Goal: Information Seeking & Learning: Check status

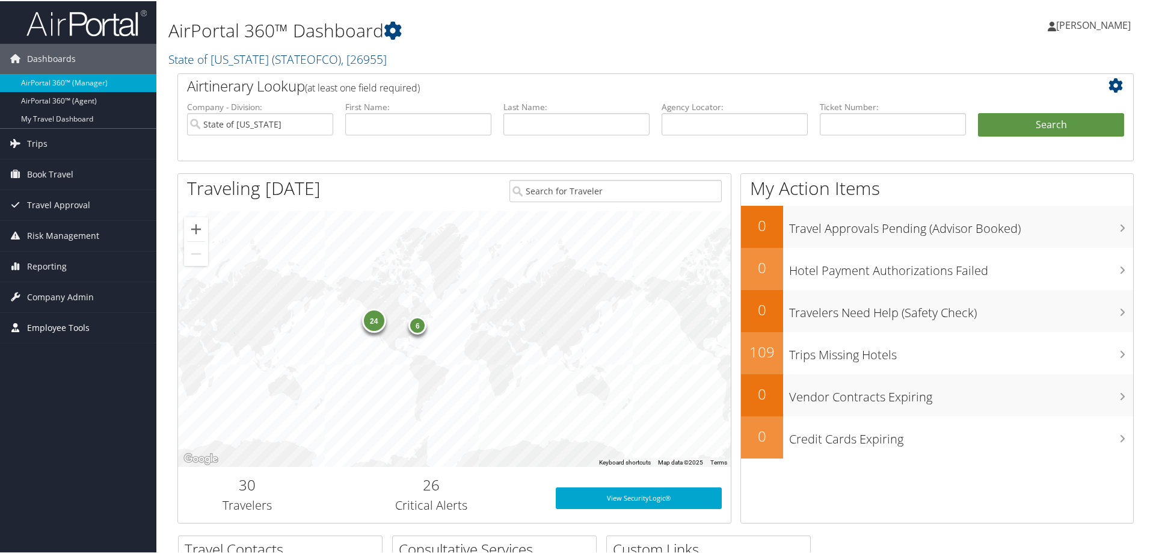
click at [52, 331] on span "Employee Tools" at bounding box center [58, 326] width 63 height 30
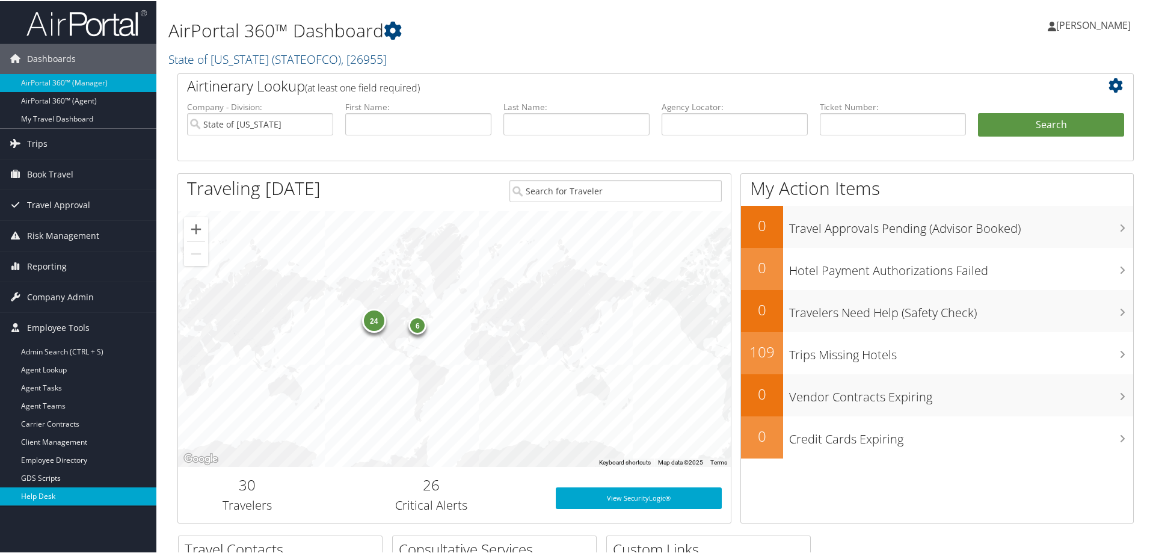
click at [45, 498] on link "Help Desk" at bounding box center [78, 495] width 156 height 18
click at [41, 263] on span "Reporting" at bounding box center [47, 265] width 40 height 30
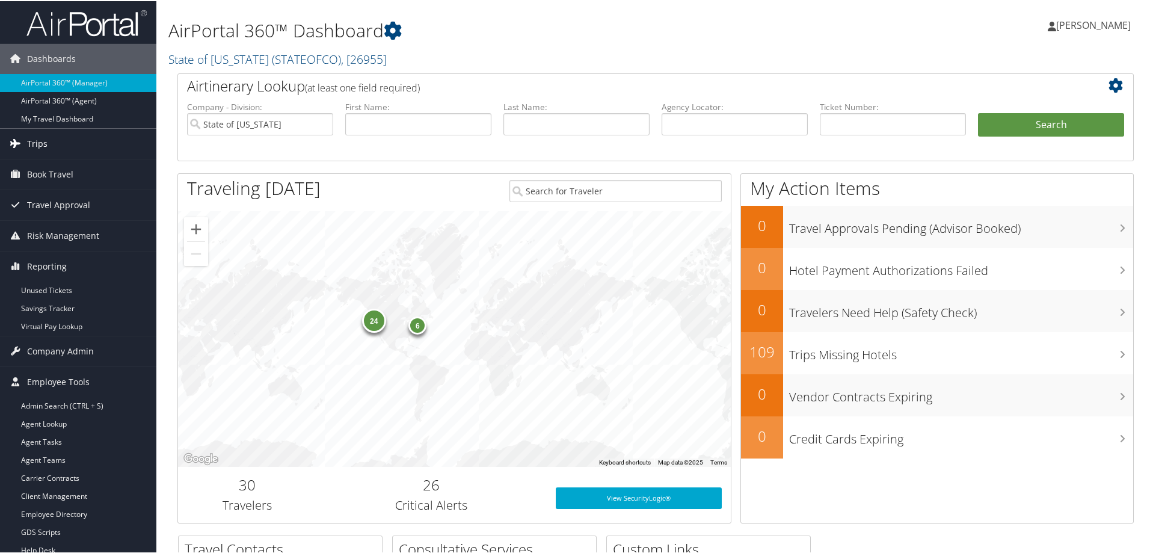
click at [41, 142] on span "Trips" at bounding box center [37, 142] width 20 height 30
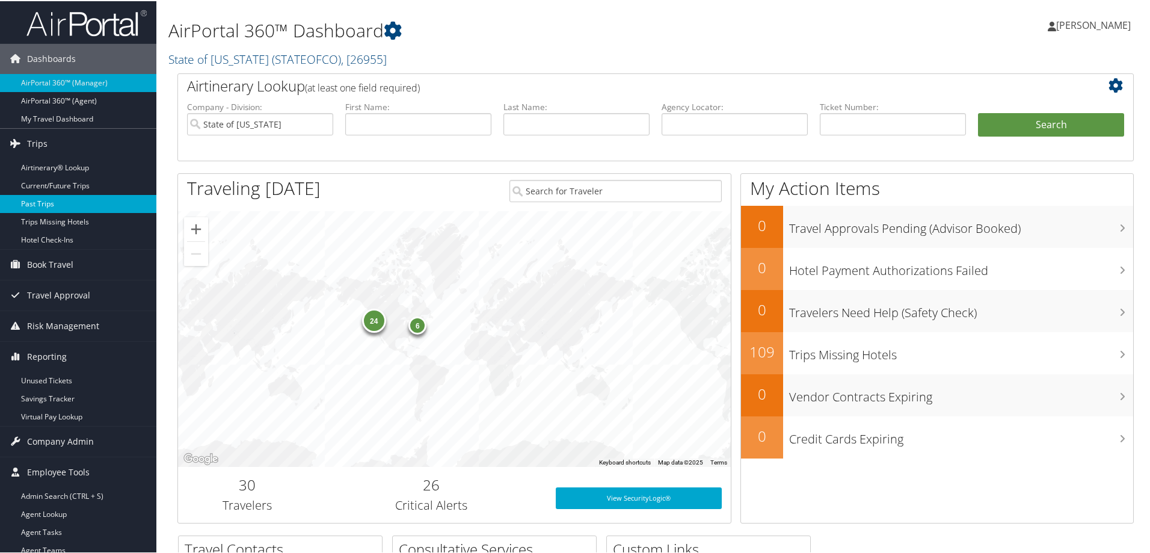
click at [38, 200] on link "Past Trips" at bounding box center [78, 203] width 156 height 18
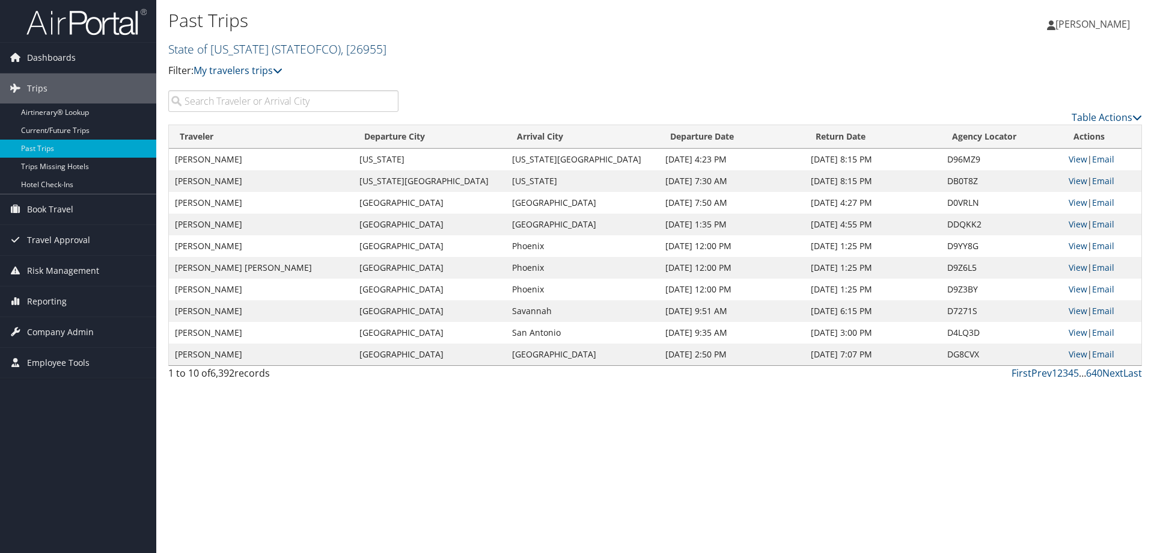
click at [381, 51] on span ", [ 26955 ]" at bounding box center [364, 49] width 46 height 16
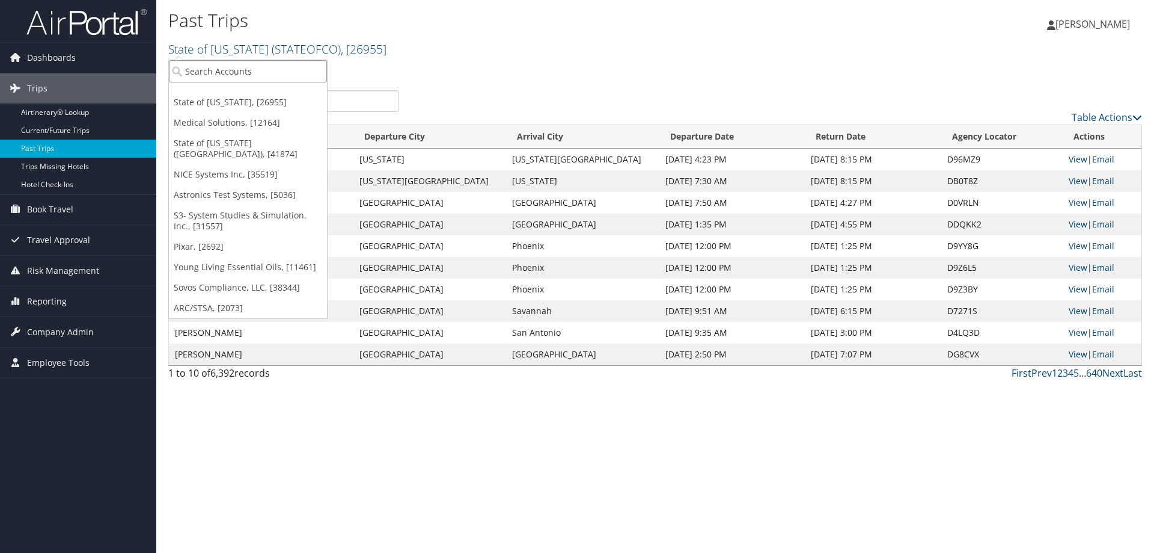
click at [290, 67] on input "search" at bounding box center [248, 71] width 158 height 22
type input "cherokee"
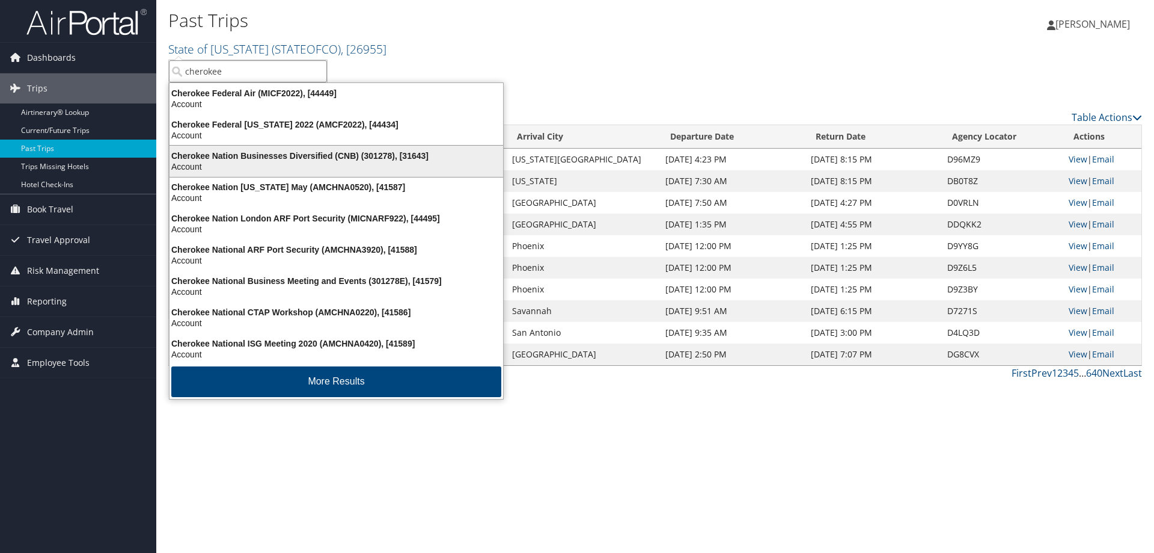
click at [280, 160] on div "Cherokee Nation Businesses Diversified (CNB) (301278), [31643]" at bounding box center [336, 155] width 348 height 11
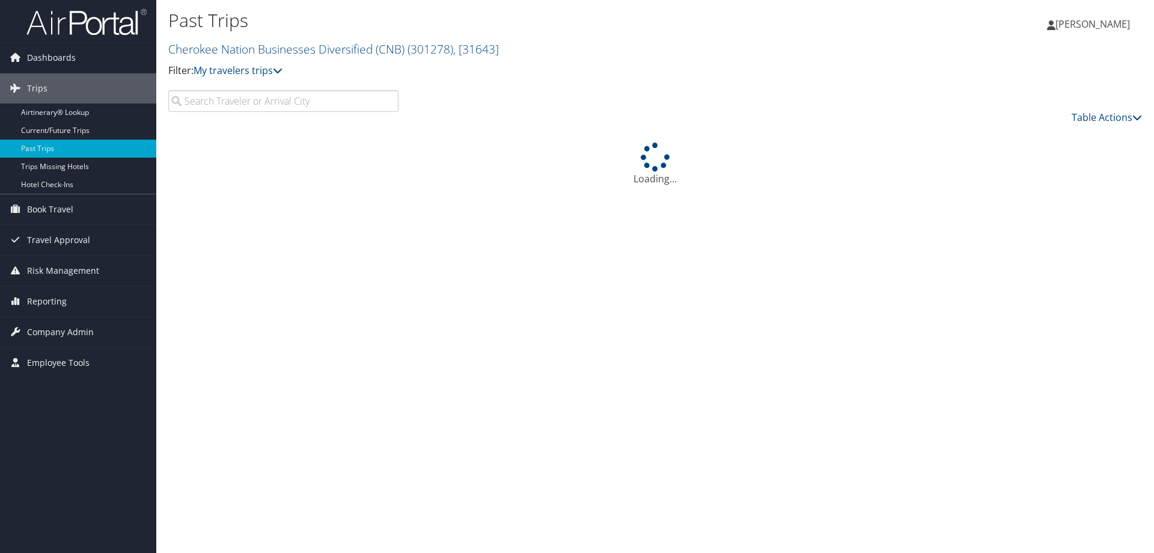
click at [267, 100] on input "search" at bounding box center [283, 101] width 230 height 22
paste input "D28YKK"
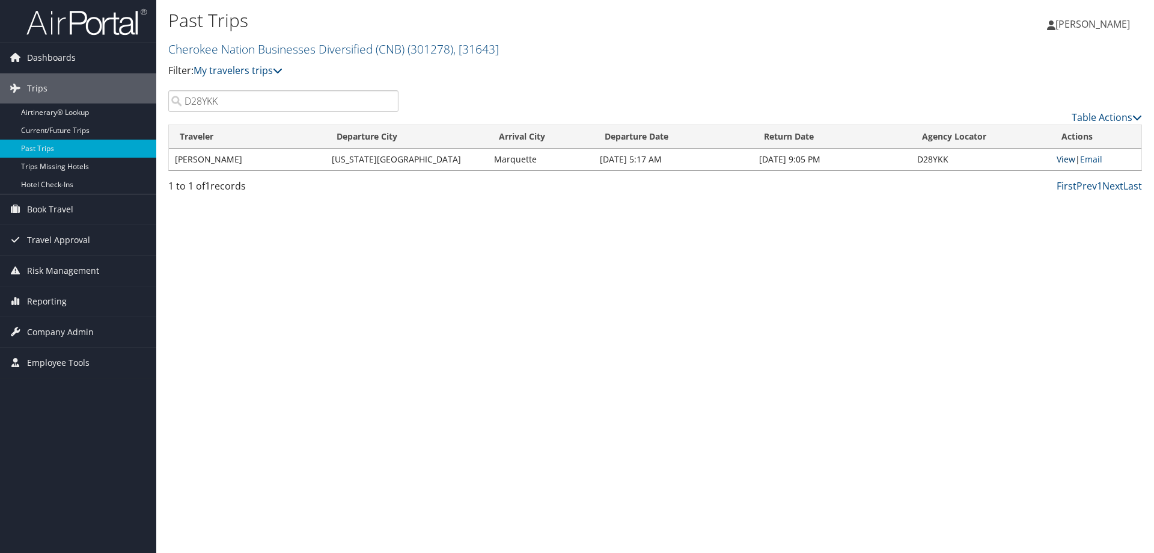
type input "D28YKK"
click at [1063, 157] on link "View" at bounding box center [1066, 158] width 19 height 11
click at [55, 297] on span "Reporting" at bounding box center [47, 301] width 40 height 30
click at [56, 323] on link "Unused Tickets" at bounding box center [78, 325] width 156 height 18
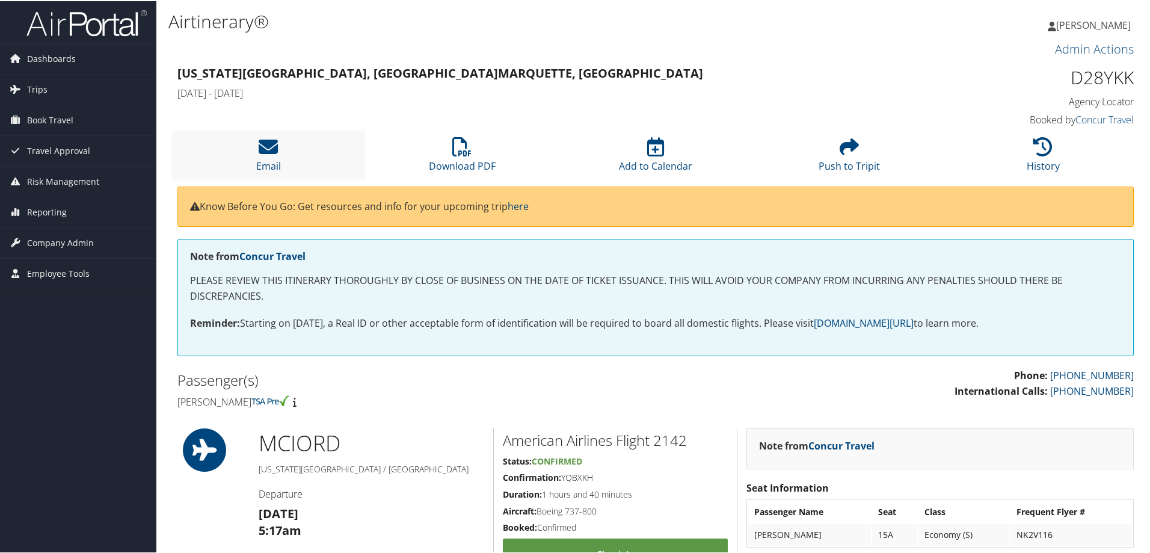
click at [299, 158] on li "Email" at bounding box center [268, 154] width 194 height 49
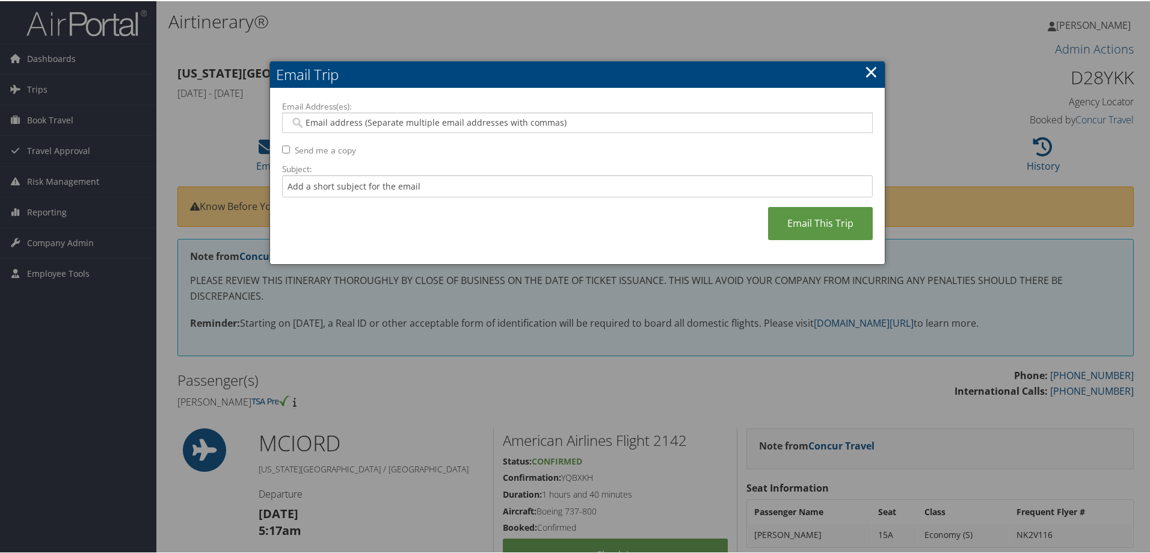
click at [391, 122] on input "Email Address(es):" at bounding box center [577, 121] width 574 height 12
paste input "MICHAEL.ASHBEE@CHEROKEE-FEDERAL.COM"
type input "MICHAEL.ASHBEE@CHEROKEE-FEDERAL.COM"
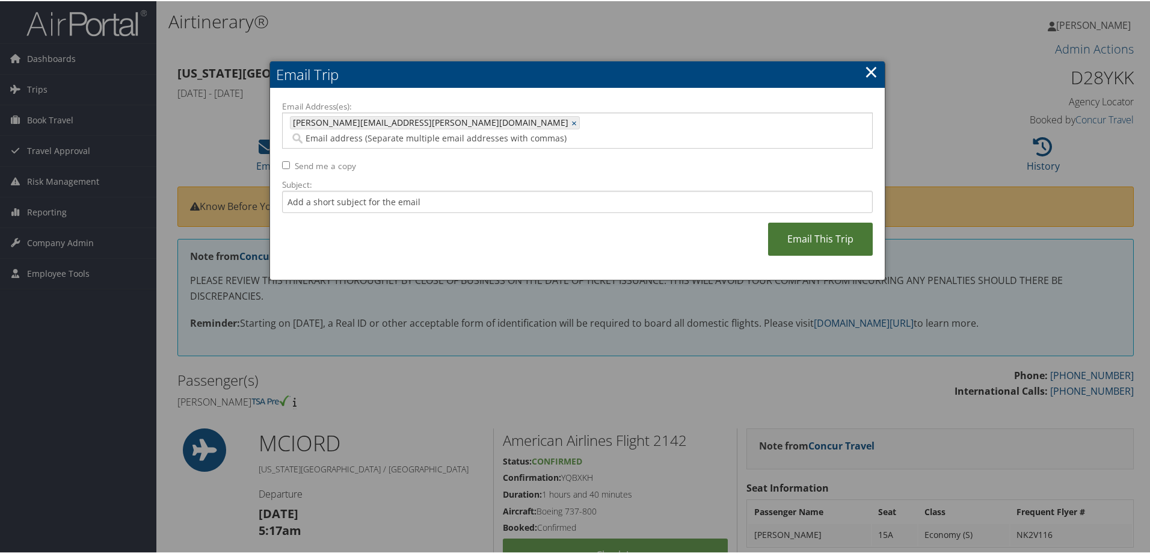
click at [826, 222] on link "Email This Trip" at bounding box center [820, 237] width 105 height 33
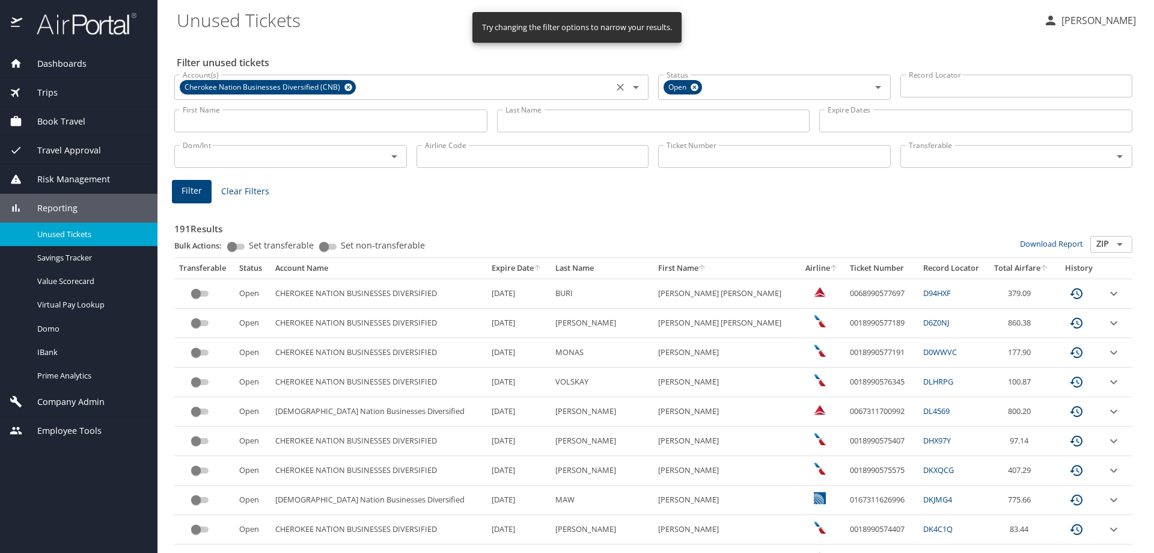
click at [614, 87] on icon "Clear" at bounding box center [620, 87] width 12 height 12
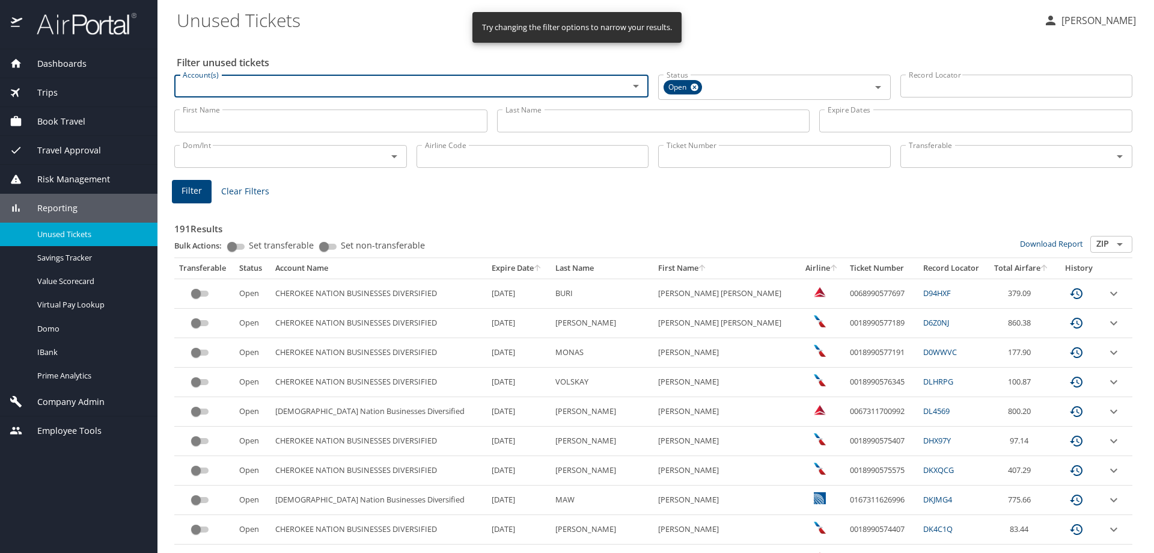
click at [485, 87] on input "Account(s)" at bounding box center [394, 86] width 432 height 16
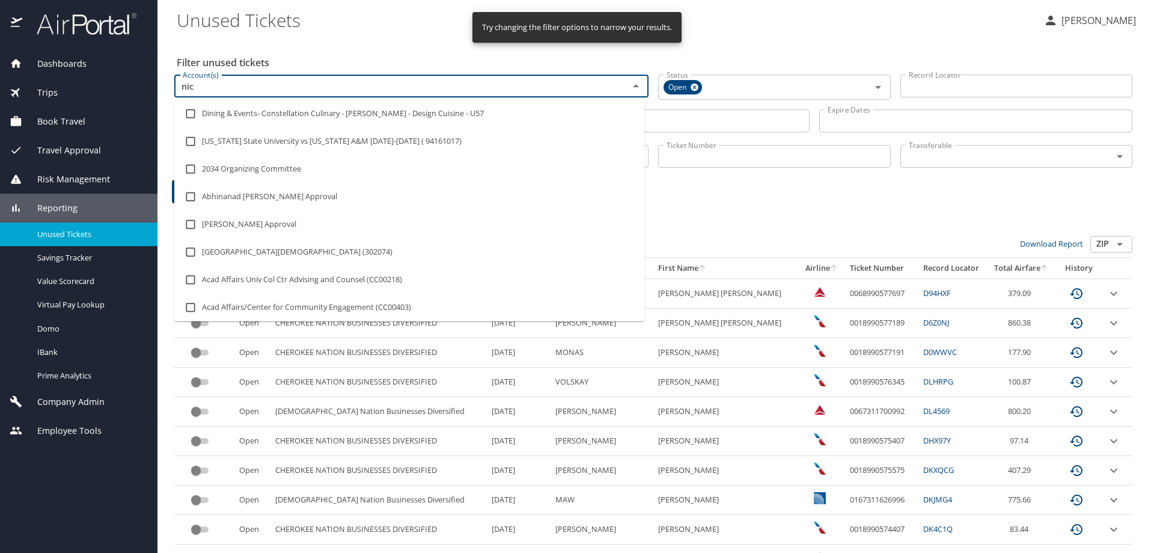
type input "nice"
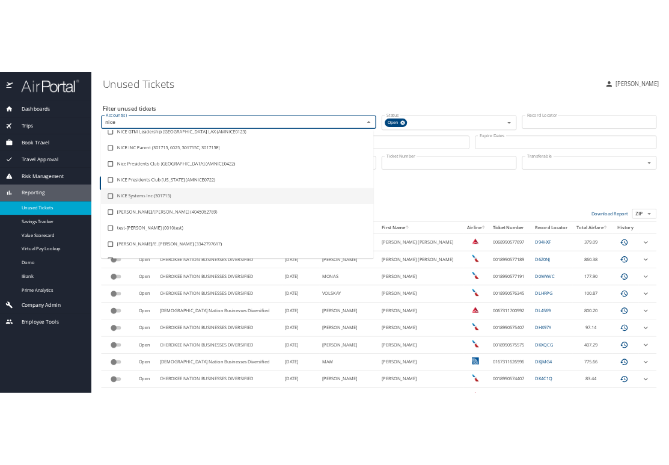
scroll to position [421, 0]
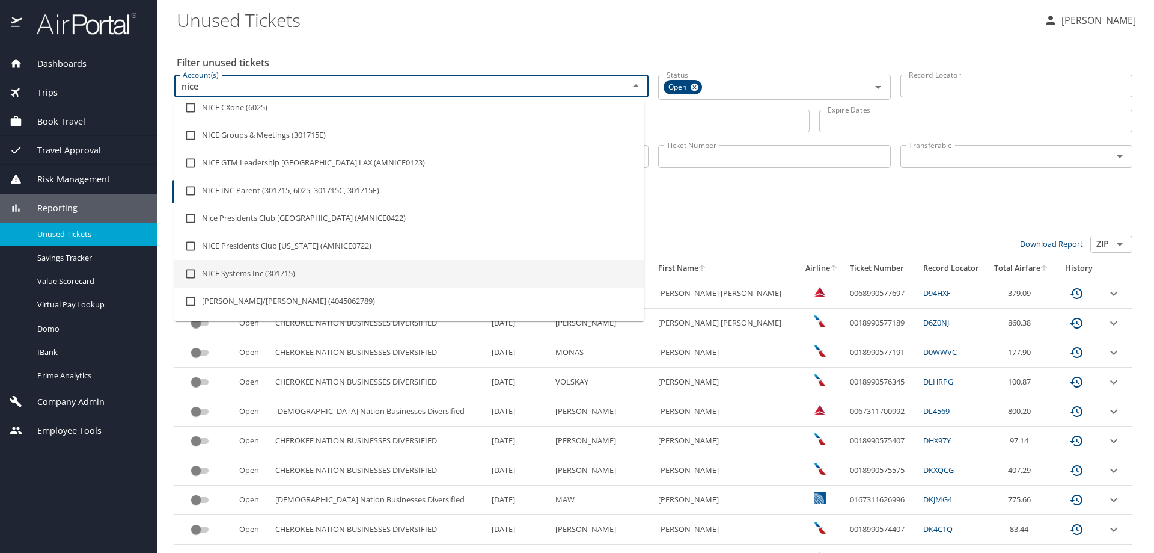
click at [275, 270] on li "NICE Systems Inc (301715)" at bounding box center [409, 274] width 470 height 28
checkbox input "true"
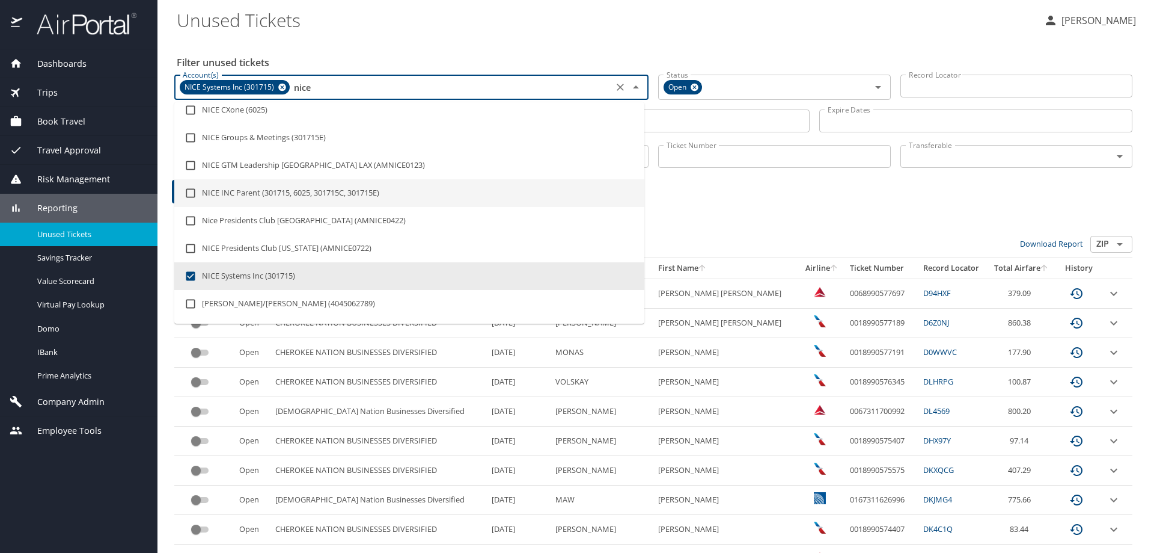
type input "nice"
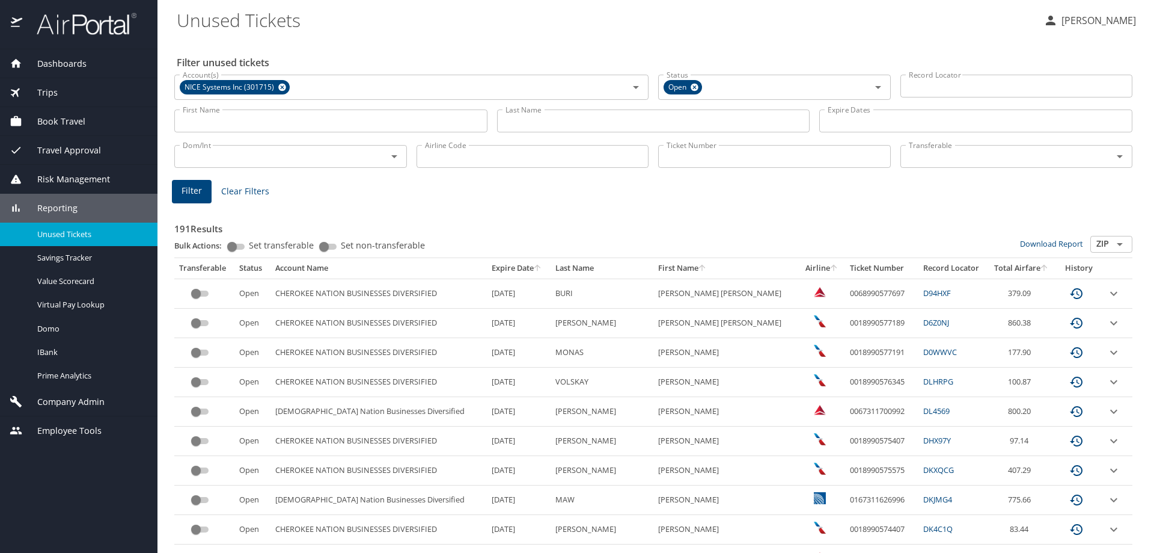
click at [575, 117] on input "Last Name" at bounding box center [653, 120] width 313 height 23
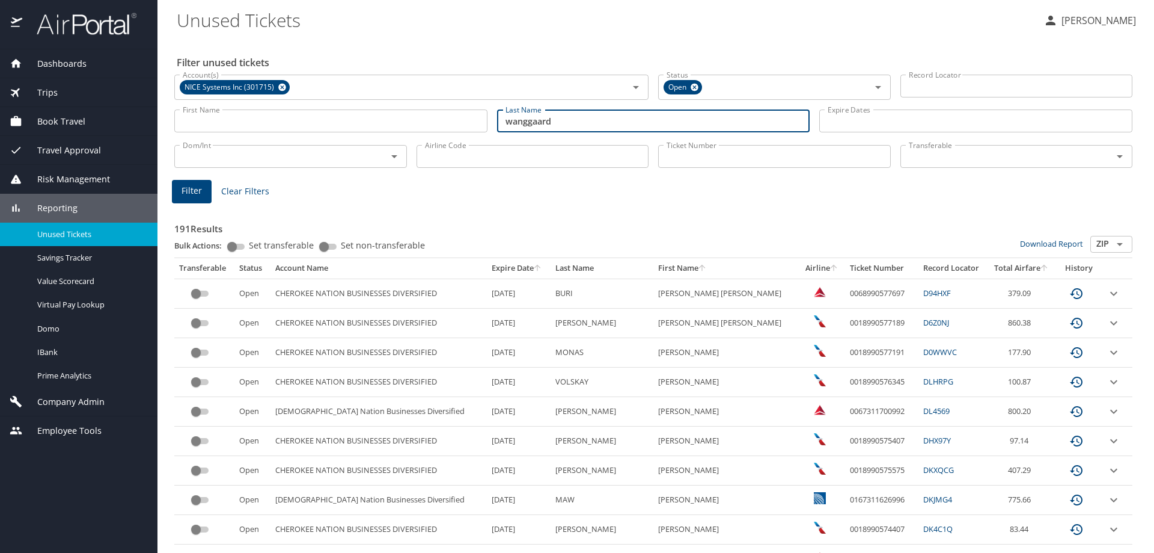
type input "wanggaard"
click at [202, 189] on button "Filter" at bounding box center [192, 191] width 40 height 23
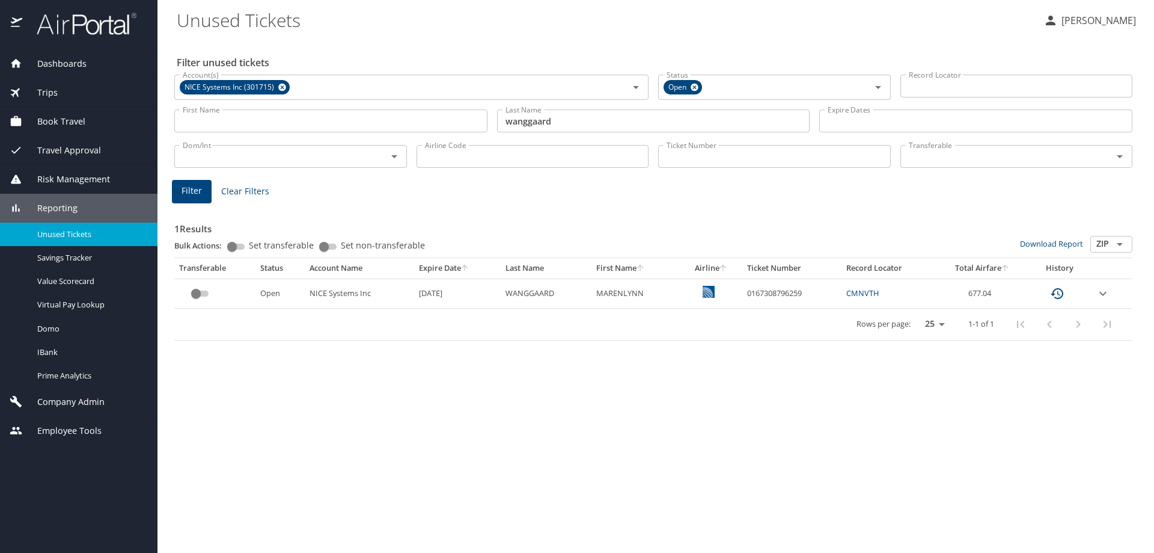
click at [775, 292] on td "0167308796259" at bounding box center [793, 292] width 100 height 29
copy td "0167308796259"
click at [620, 88] on icon "Clear" at bounding box center [620, 87] width 12 height 12
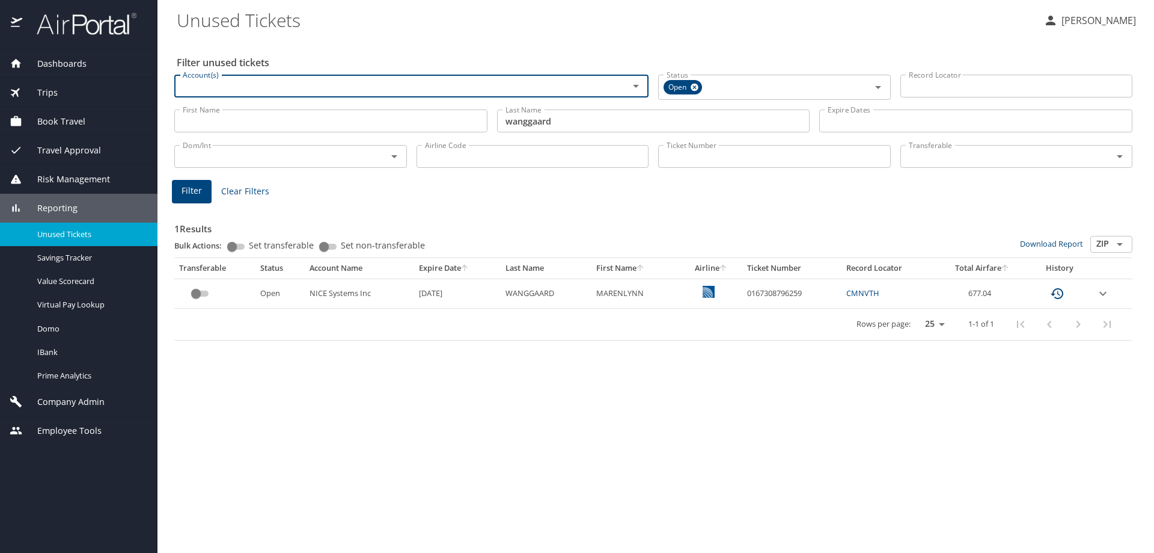
click at [532, 93] on input "Account(s)" at bounding box center [394, 86] width 432 height 16
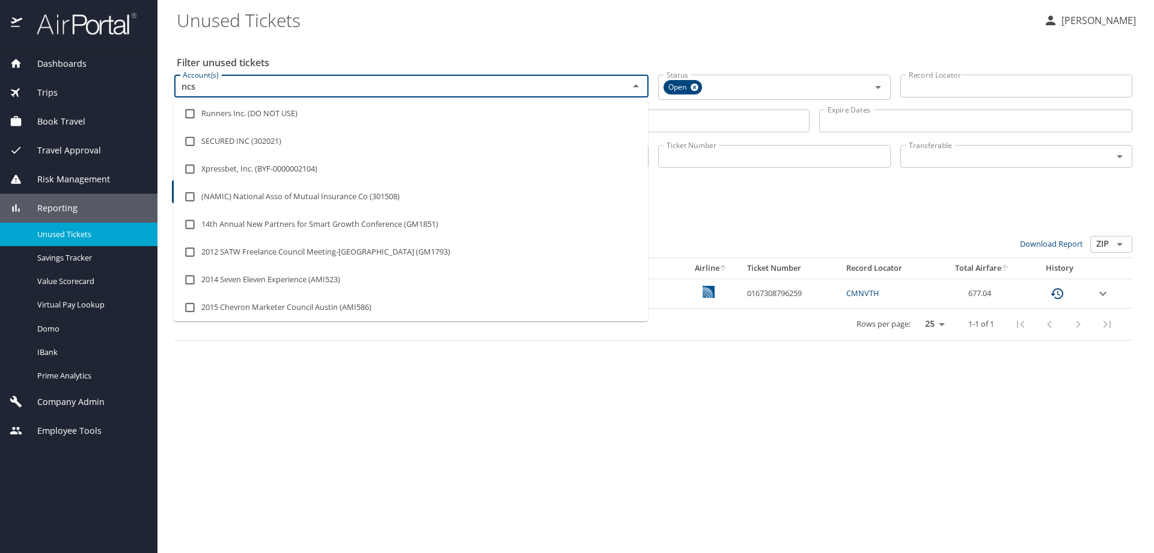
type input "ncsl"
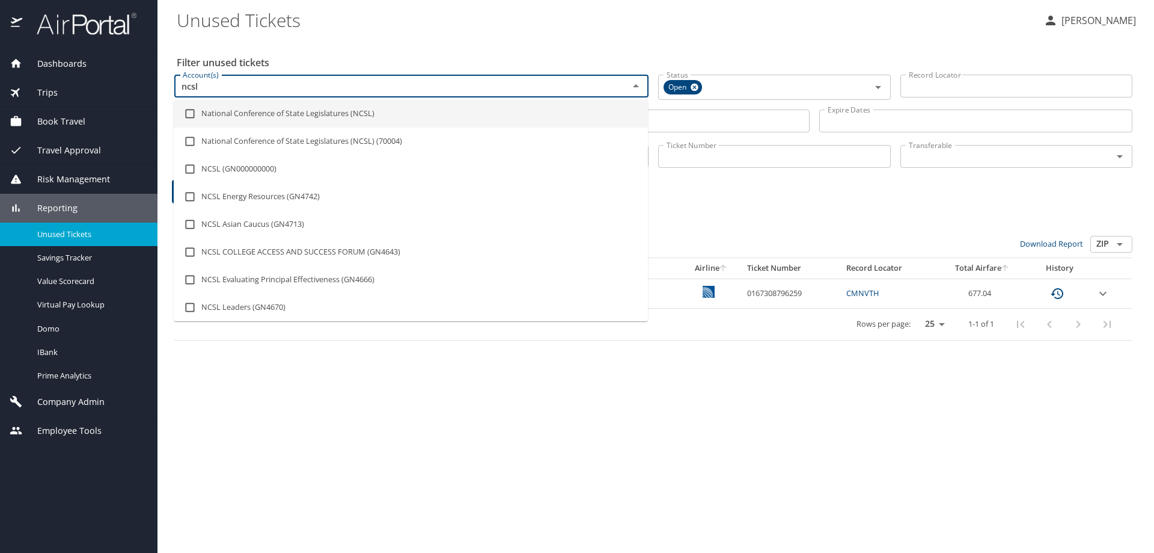
click at [287, 117] on li "National Conference of State Legislatures (NCSL)" at bounding box center [411, 114] width 474 height 28
checkbox input "true"
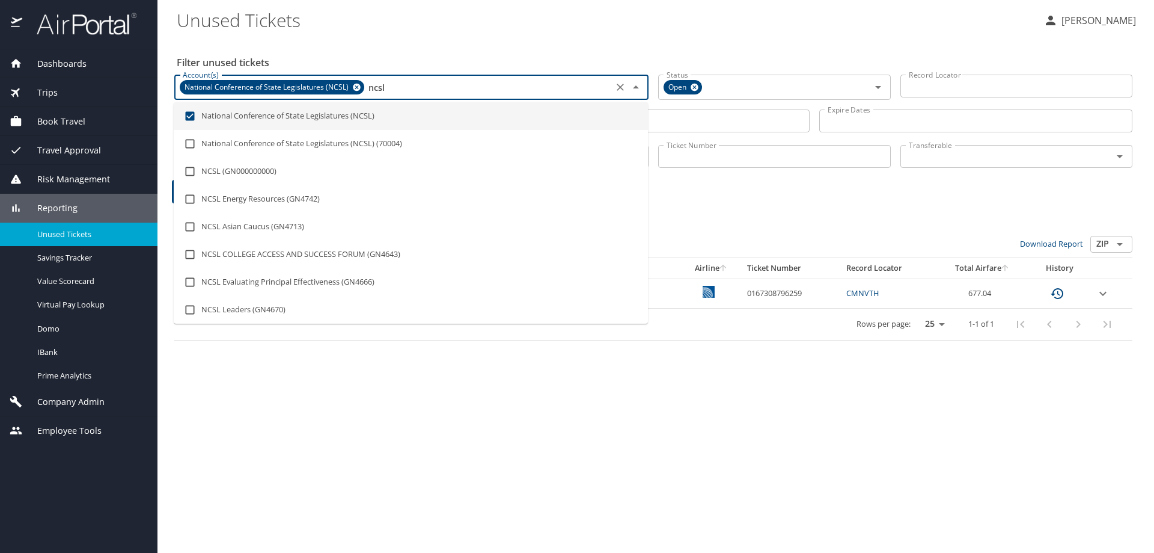
type input "ncsl"
drag, startPoint x: 781, startPoint y: 223, endPoint x: 738, endPoint y: 181, distance: 60.4
click at [781, 222] on h3 "1 Results" at bounding box center [653, 225] width 958 height 21
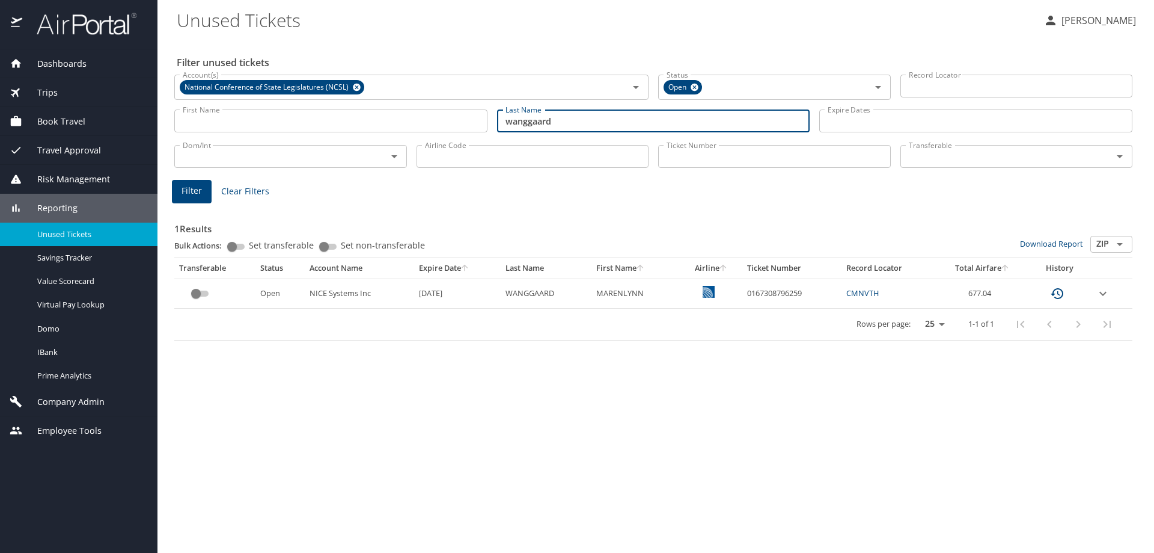
drag, startPoint x: 473, startPoint y: 116, endPoint x: 79, endPoint y: 126, distance: 394.5
click at [202, 136] on div "Filter unused tickets Account(s) National Conference of State Legislatures (NCS…" at bounding box center [656, 295] width 958 height 514
type input "cherry"
click at [201, 190] on span "Filter" at bounding box center [192, 190] width 20 height 15
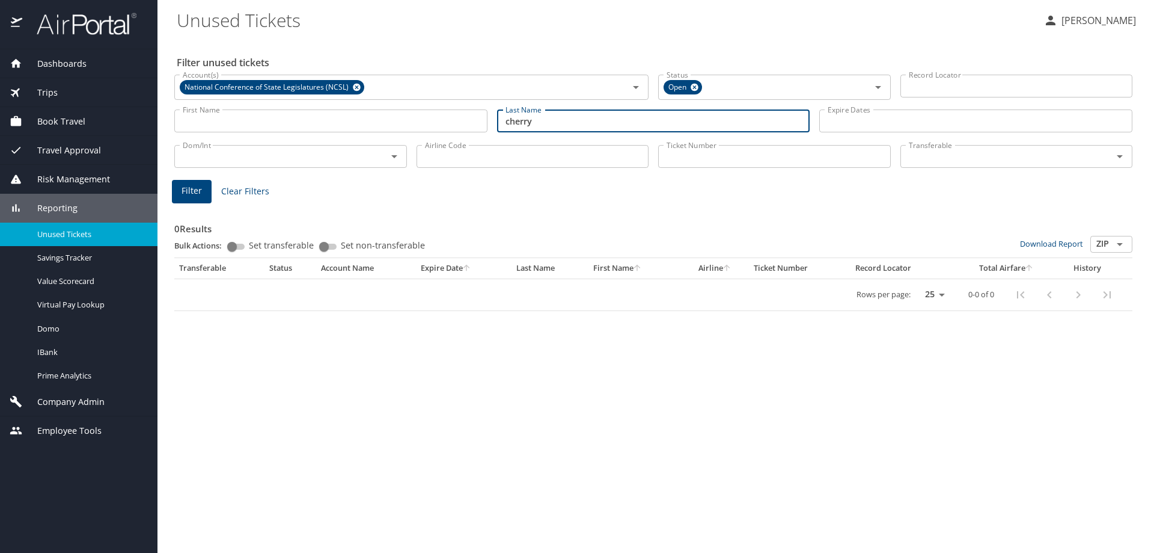
drag, startPoint x: 548, startPoint y: 120, endPoint x: 350, endPoint y: 126, distance: 197.9
click at [350, 126] on div "First Name First Name Last Name cherry Last Name Expire Dates Expire Dates" at bounding box center [654, 121] width 968 height 43
type input "cherry"
drag, startPoint x: 547, startPoint y: 124, endPoint x: 444, endPoint y: 134, distance: 103.3
click at [446, 134] on div "First Name First Name Last Name cherry Last Name Expire Dates Expire Dates" at bounding box center [654, 121] width 968 height 43
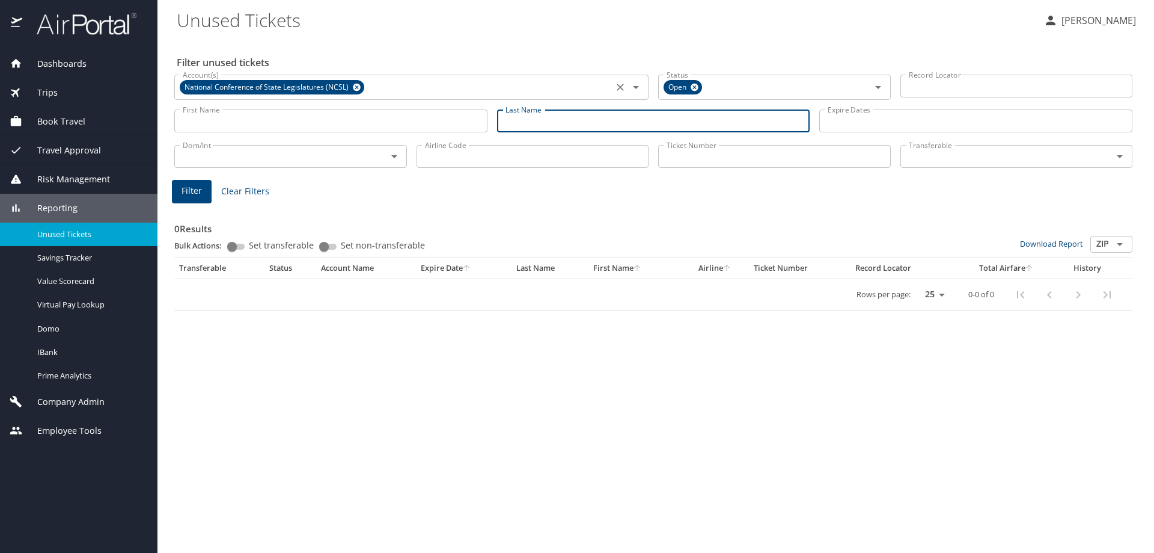
click at [356, 87] on icon at bounding box center [357, 88] width 8 height 8
click at [670, 154] on input "Ticket Number" at bounding box center [774, 156] width 233 height 23
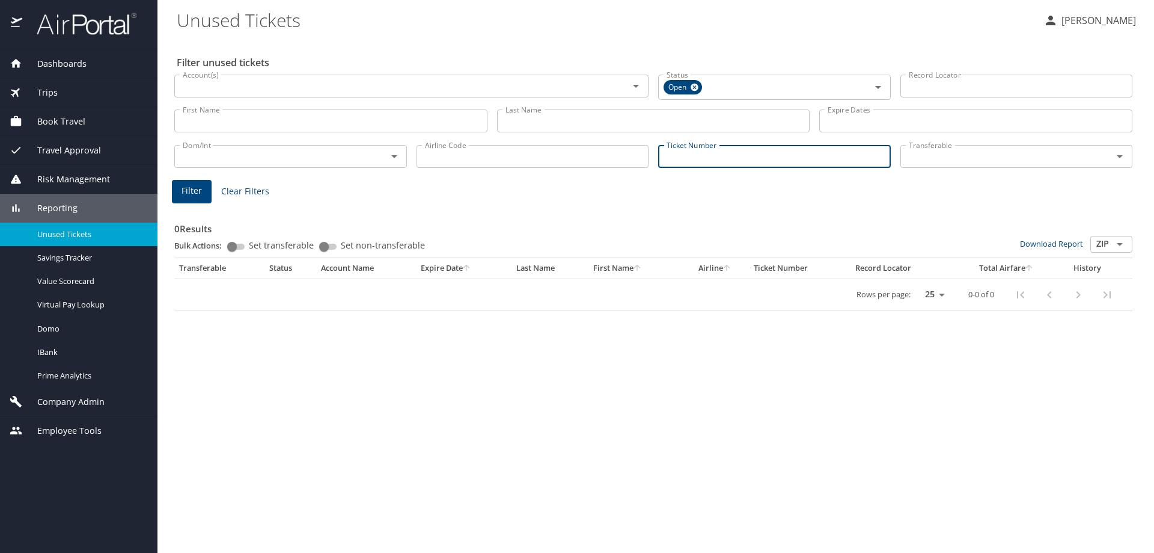
paste input "0167308796259"
type input "0167308796259"
click at [194, 192] on span "Filter" at bounding box center [192, 189] width 20 height 15
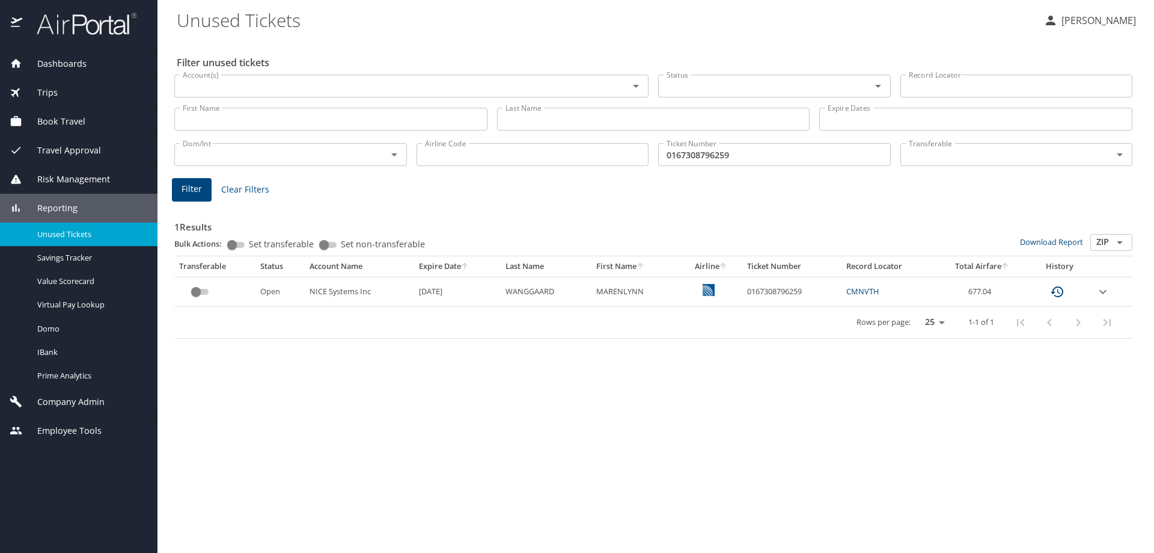
click at [1106, 291] on icon "expand row" at bounding box center [1103, 291] width 7 height 4
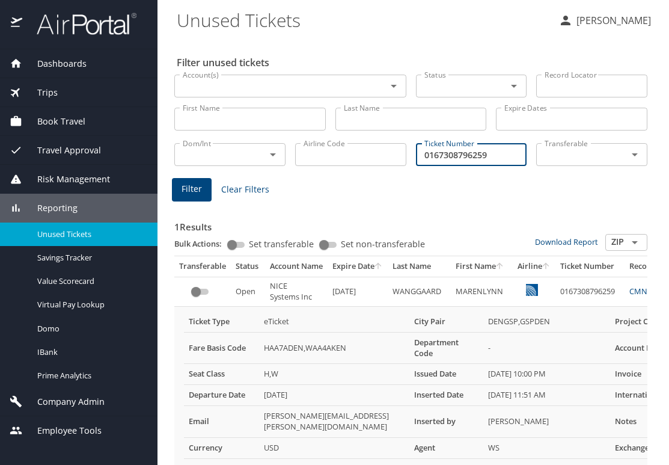
drag, startPoint x: 486, startPoint y: 152, endPoint x: 373, endPoint y: 162, distance: 113.0
click at [373, 162] on div "Dom/Int Dom/Int Airline Code Airline Code Ticket Number 0167308796259 Ticket Nu…" at bounding box center [411, 153] width 483 height 40
click at [460, 152] on input "Ticket Number" at bounding box center [471, 154] width 111 height 23
type input "0167232404186"
click at [201, 186] on span "Filter" at bounding box center [192, 189] width 20 height 15
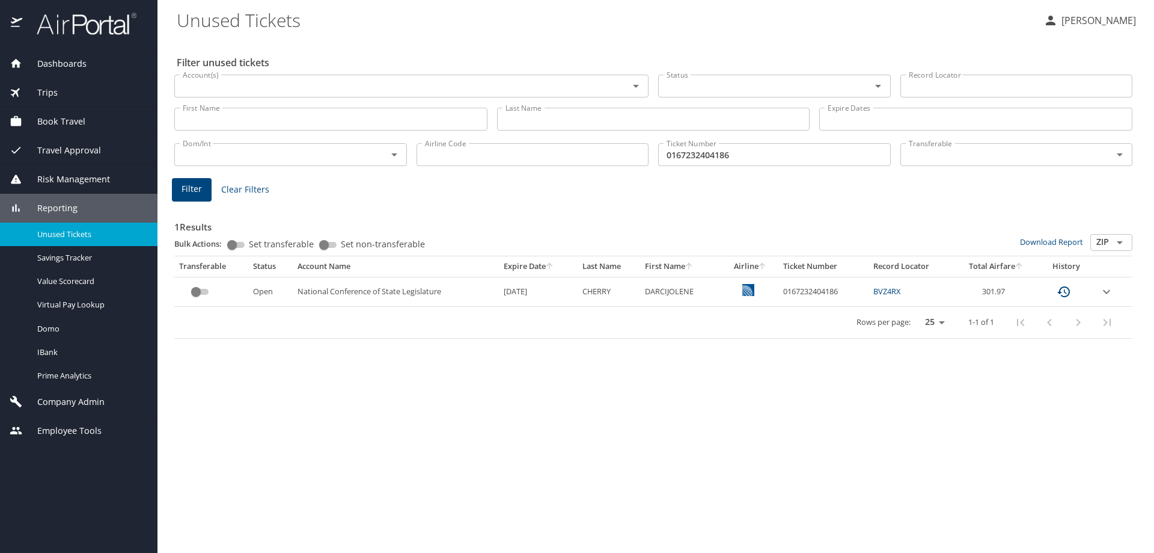
click at [1106, 290] on icon "expand row" at bounding box center [1107, 291] width 14 height 14
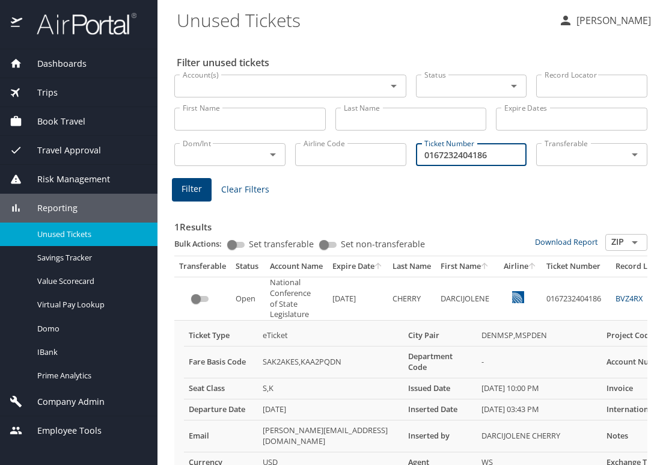
click at [449, 159] on input "0167232404186" at bounding box center [471, 154] width 111 height 23
